Goal: Navigation & Orientation: Go to known website

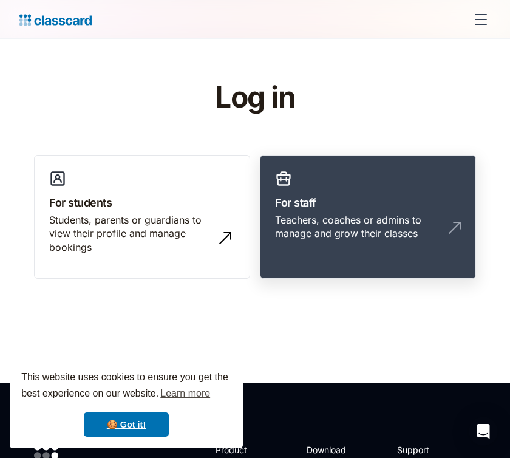
click at [361, 246] on div "Teachers, coaches or admins to manage and grow their classes" at bounding box center [368, 231] width 186 height 37
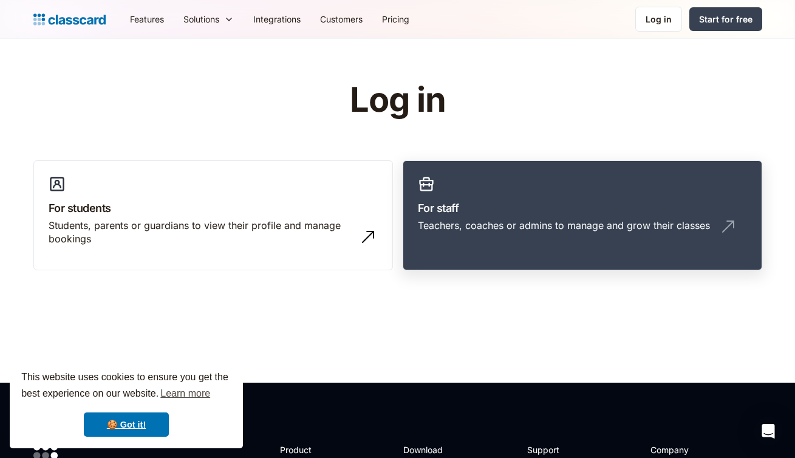
click at [457, 179] on link "For staff Teachers, coaches or admins to manage and grow their classes" at bounding box center [583, 215] width 360 height 111
